Goal: Task Accomplishment & Management: Manage account settings

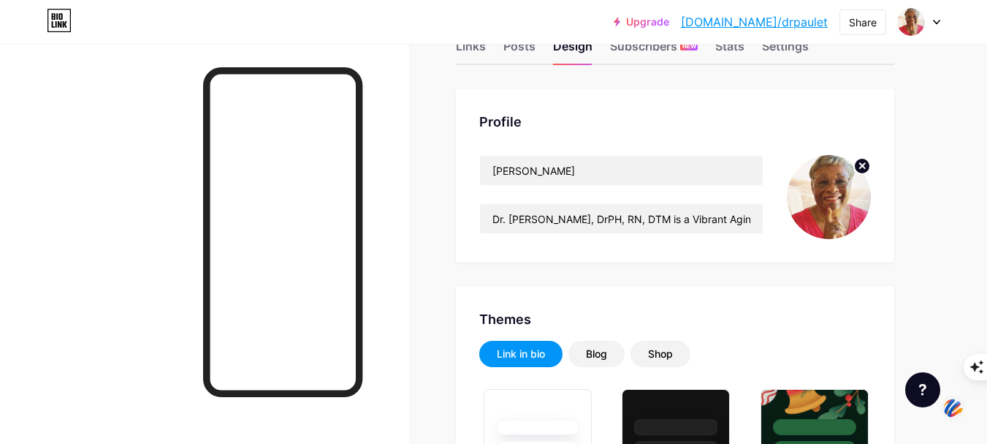
scroll to position [73, 0]
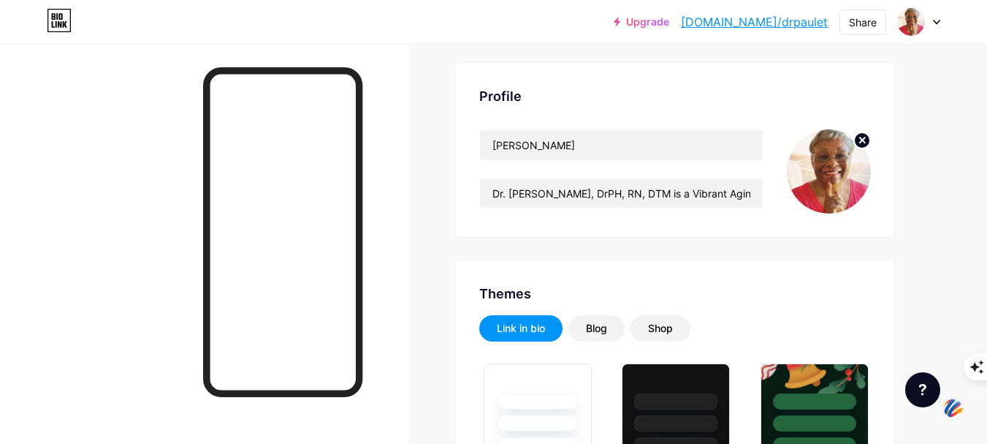
click at [404, 109] on div at bounding box center [204, 266] width 409 height 444
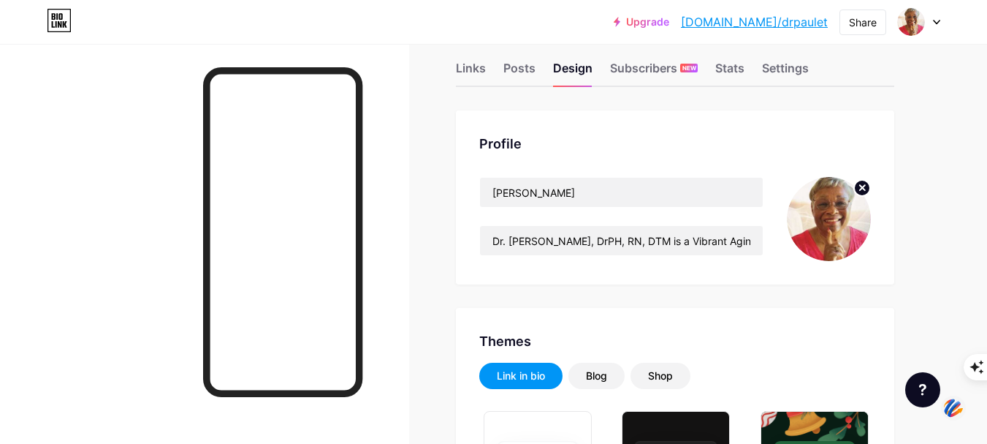
scroll to position [0, 0]
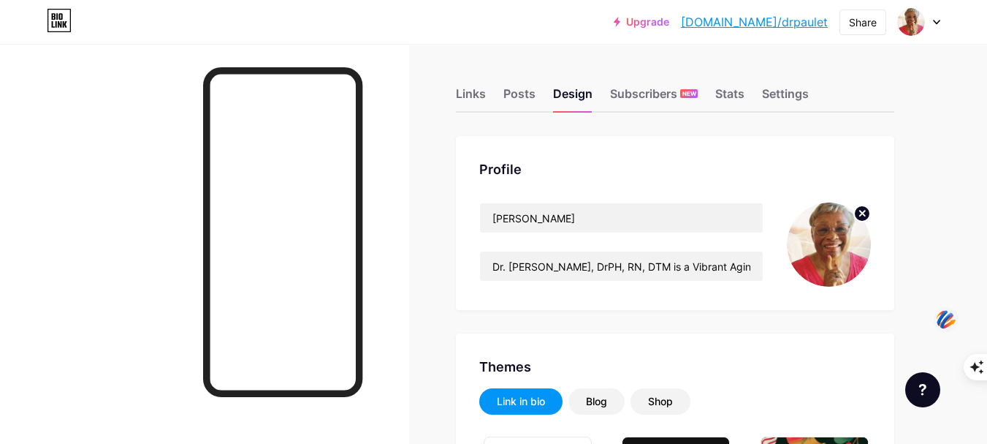
drag, startPoint x: 952, startPoint y: 406, endPoint x: 946, endPoint y: 314, distance: 91.6
click at [946, 314] on img at bounding box center [946, 318] width 25 height 27
drag, startPoint x: 944, startPoint y: 313, endPoint x: 952, endPoint y: 408, distance: 95.3
click at [952, 408] on img at bounding box center [952, 410] width 25 height 27
click at [953, 410] on img at bounding box center [953, 409] width 25 height 27
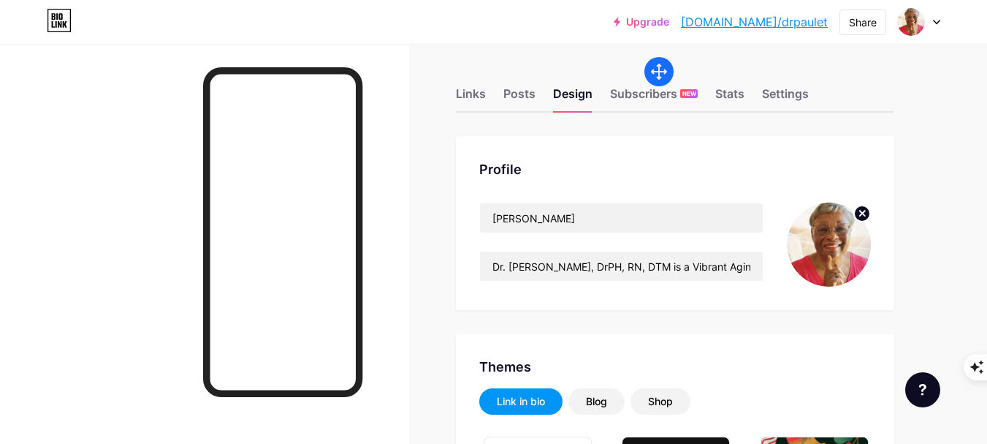
drag, startPoint x: 685, startPoint y: 49, endPoint x: 642, endPoint y: 60, distance: 43.8
click at [645, 60] on div at bounding box center [659, 71] width 29 height 29
click at [609, 16] on div "Upgrade [DOMAIN_NAME]/drpaul... [DOMAIN_NAME]/drpaulet Share Switch accounts [P…" at bounding box center [493, 22] width 987 height 26
drag, startPoint x: 956, startPoint y: 409, endPoint x: 935, endPoint y: 167, distance: 242.8
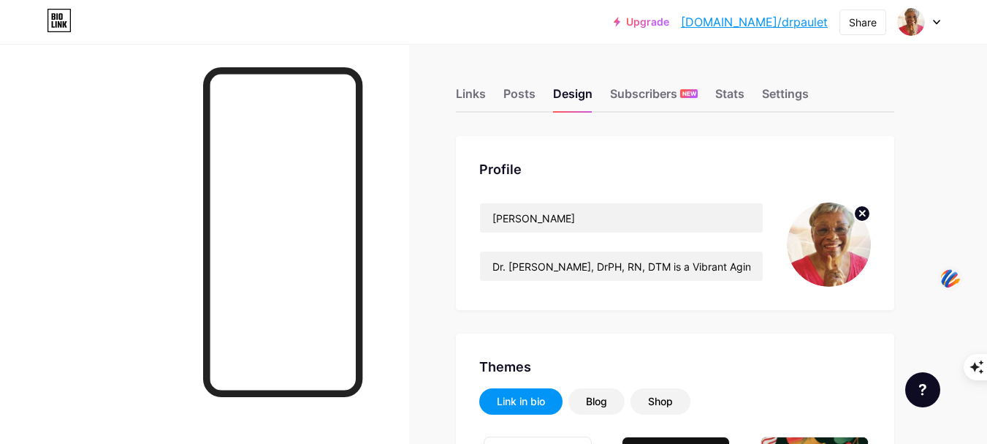
drag, startPoint x: 954, startPoint y: 408, endPoint x: 951, endPoint y: 277, distance: 131.6
click at [951, 277] on img at bounding box center [950, 278] width 25 height 27
drag, startPoint x: 947, startPoint y: 277, endPoint x: 951, endPoint y: 408, distance: 130.9
click at [951, 408] on img at bounding box center [955, 405] width 25 height 27
drag, startPoint x: 951, startPoint y: 408, endPoint x: 941, endPoint y: 343, distance: 65.7
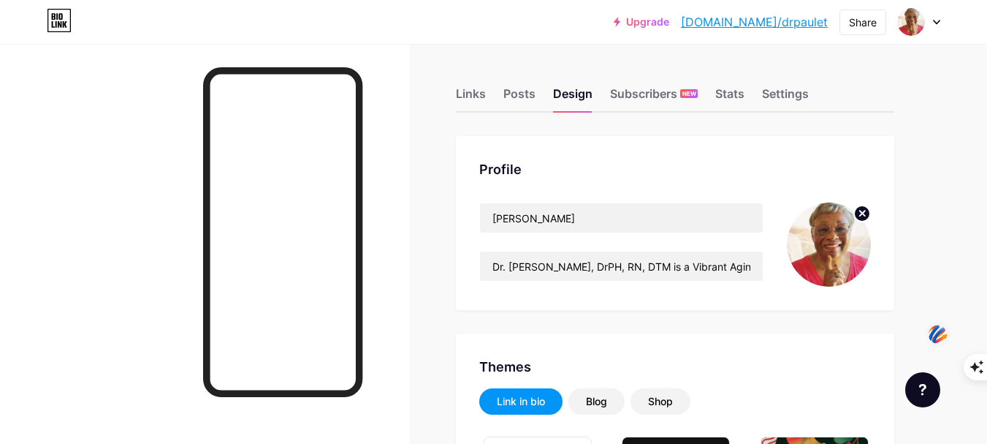
click at [936, 335] on img at bounding box center [938, 333] width 25 height 27
drag, startPoint x: 938, startPoint y: 339, endPoint x: 961, endPoint y: 408, distance: 73.0
click at [961, 409] on img at bounding box center [962, 414] width 25 height 27
drag, startPoint x: 959, startPoint y: 408, endPoint x: 927, endPoint y: 159, distance: 252.0
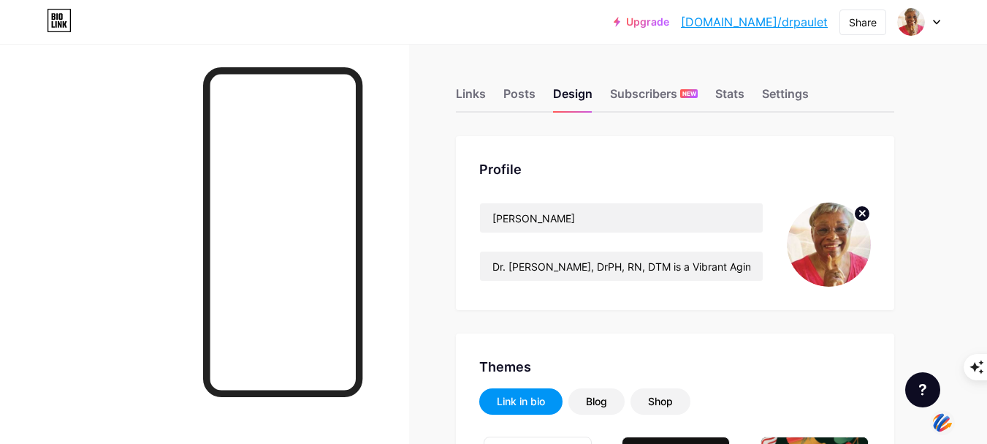
drag, startPoint x: 962, startPoint y: 411, endPoint x: 946, endPoint y: 422, distance: 19.5
click at [946, 422] on img at bounding box center [942, 421] width 25 height 27
drag, startPoint x: 946, startPoint y: 421, endPoint x: 963, endPoint y: 411, distance: 19.7
click at [964, 411] on img at bounding box center [964, 409] width 25 height 27
drag, startPoint x: 958, startPoint y: 409, endPoint x: 972, endPoint y: 251, distance: 159.2
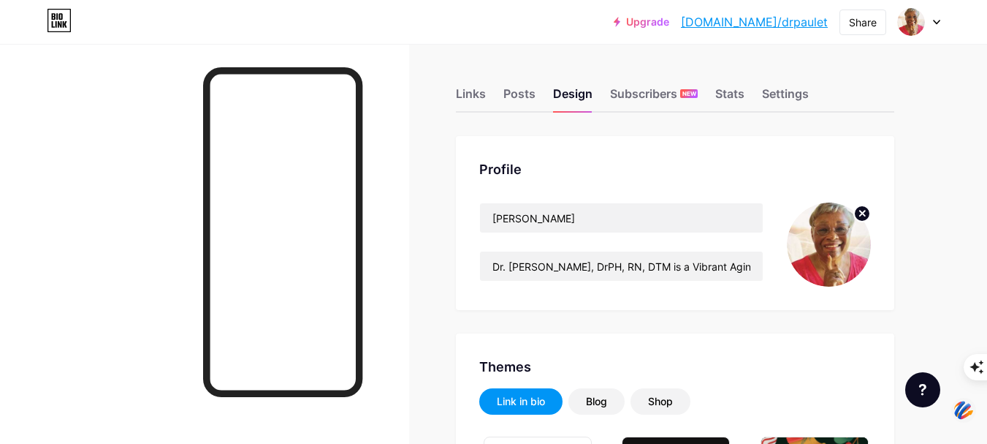
drag, startPoint x: 962, startPoint y: 409, endPoint x: 950, endPoint y: 414, distance: 13.2
click at [949, 414] on img at bounding box center [948, 413] width 25 height 27
drag, startPoint x: 950, startPoint y: 415, endPoint x: 968, endPoint y: 291, distance: 125.6
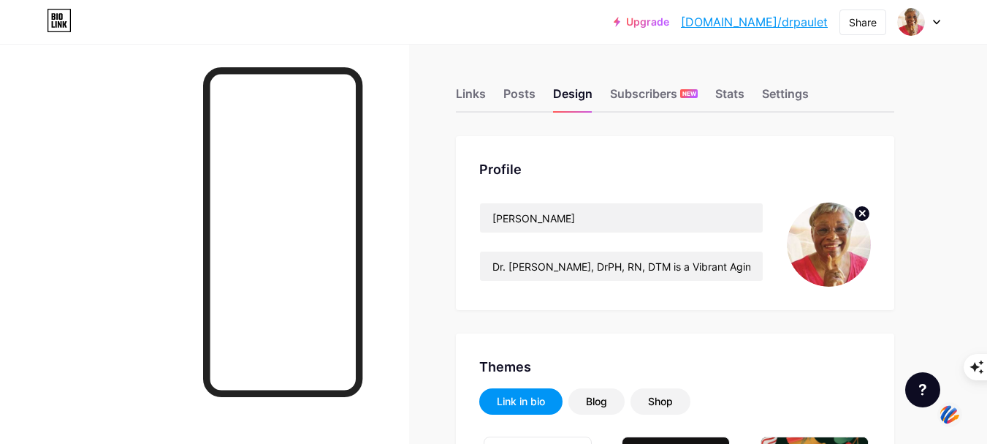
click at [937, 18] on div at bounding box center [919, 22] width 42 height 26
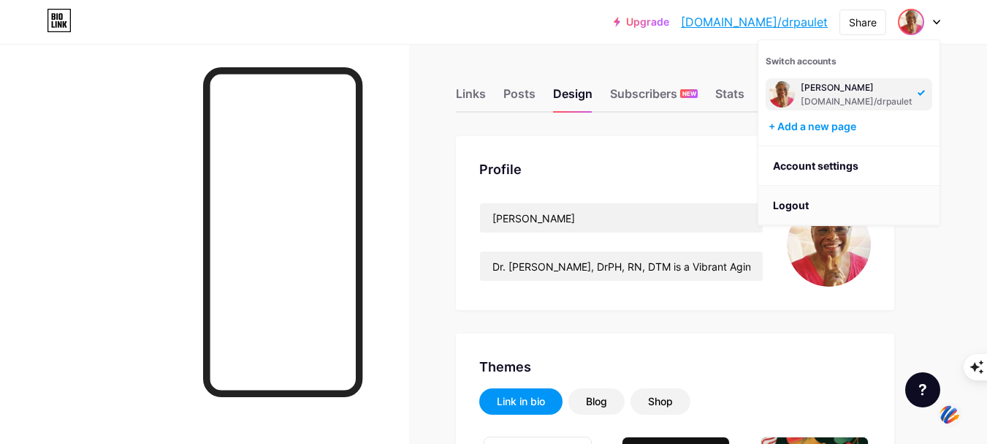
click at [792, 201] on li "Logout" at bounding box center [849, 205] width 181 height 39
click at [790, 205] on li "Logout" at bounding box center [849, 205] width 181 height 39
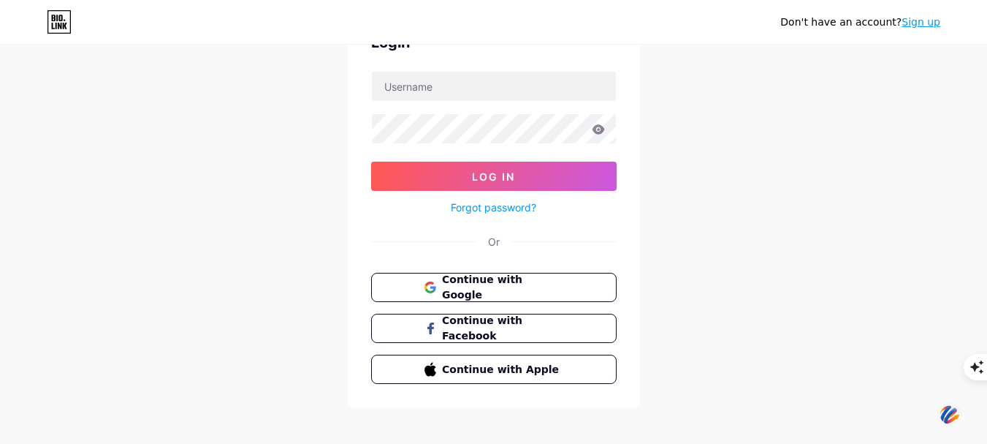
scroll to position [95, 0]
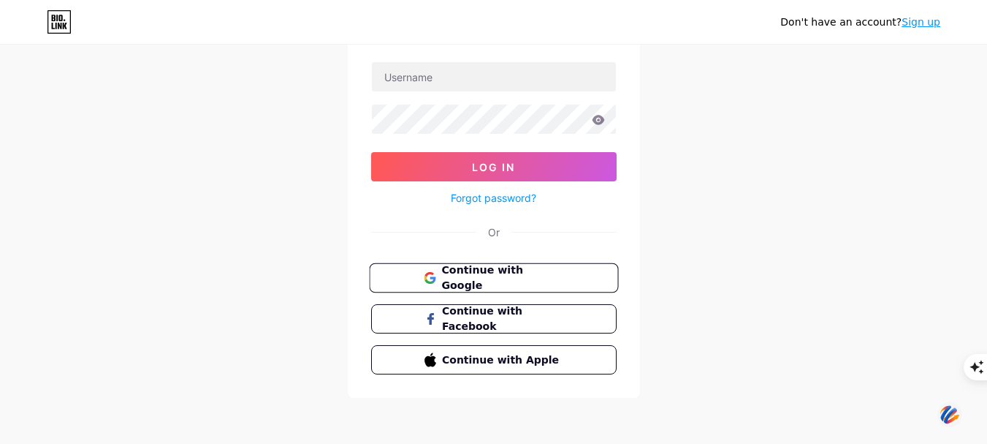
click at [503, 275] on span "Continue with Google" at bounding box center [502, 277] width 122 height 31
